Goal: Navigation & Orientation: Go to known website

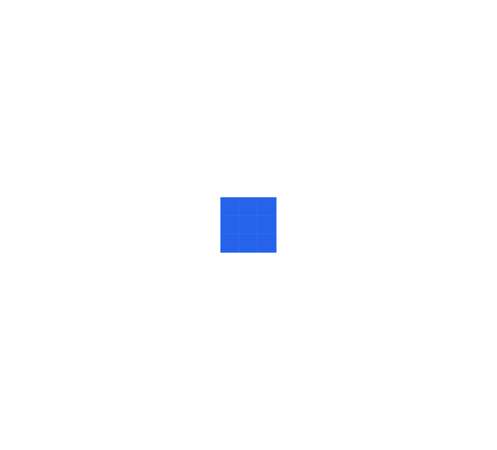
click at [61, 286] on div at bounding box center [248, 225] width 497 height 450
